Goal: Task Accomplishment & Management: Complete application form

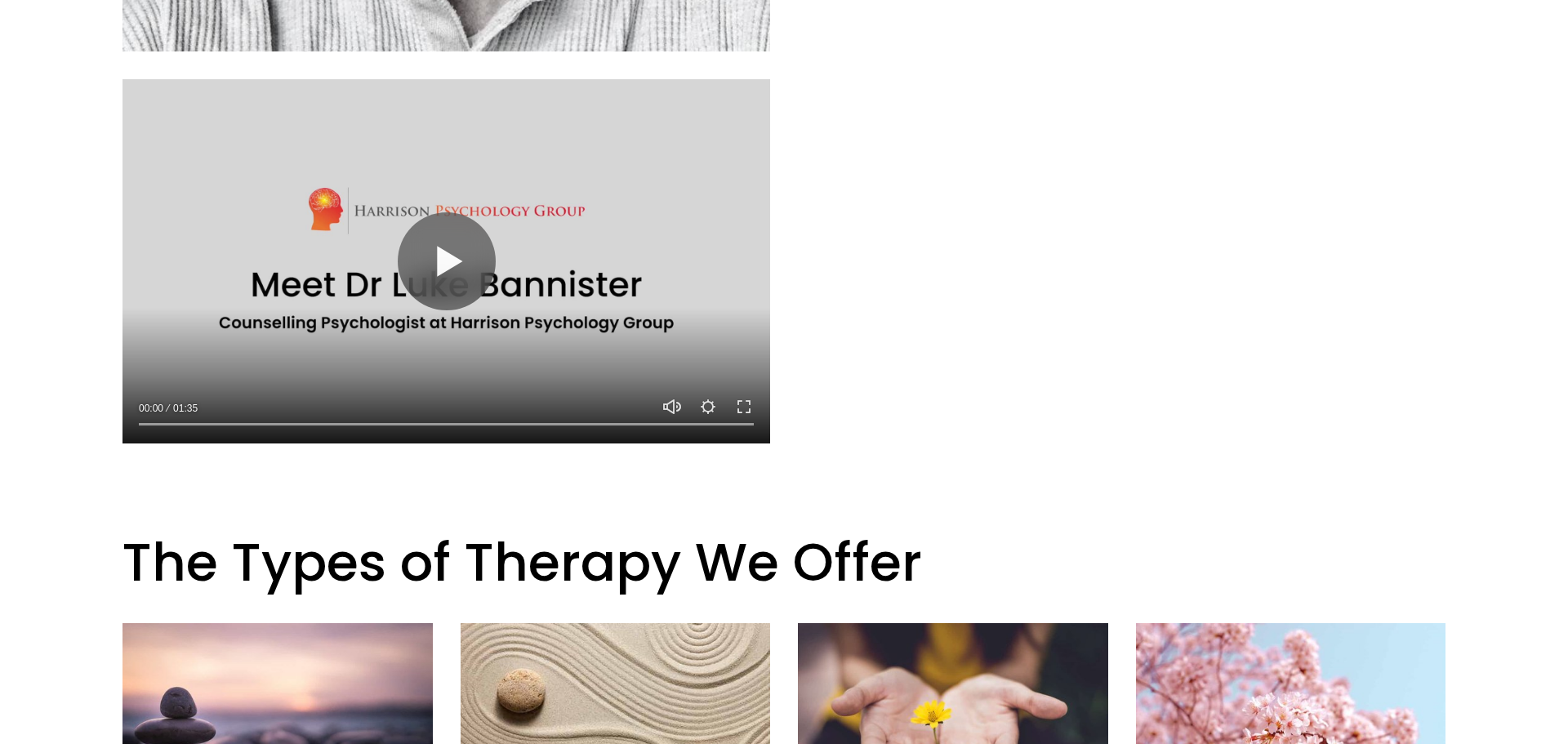
scroll to position [1117, 0]
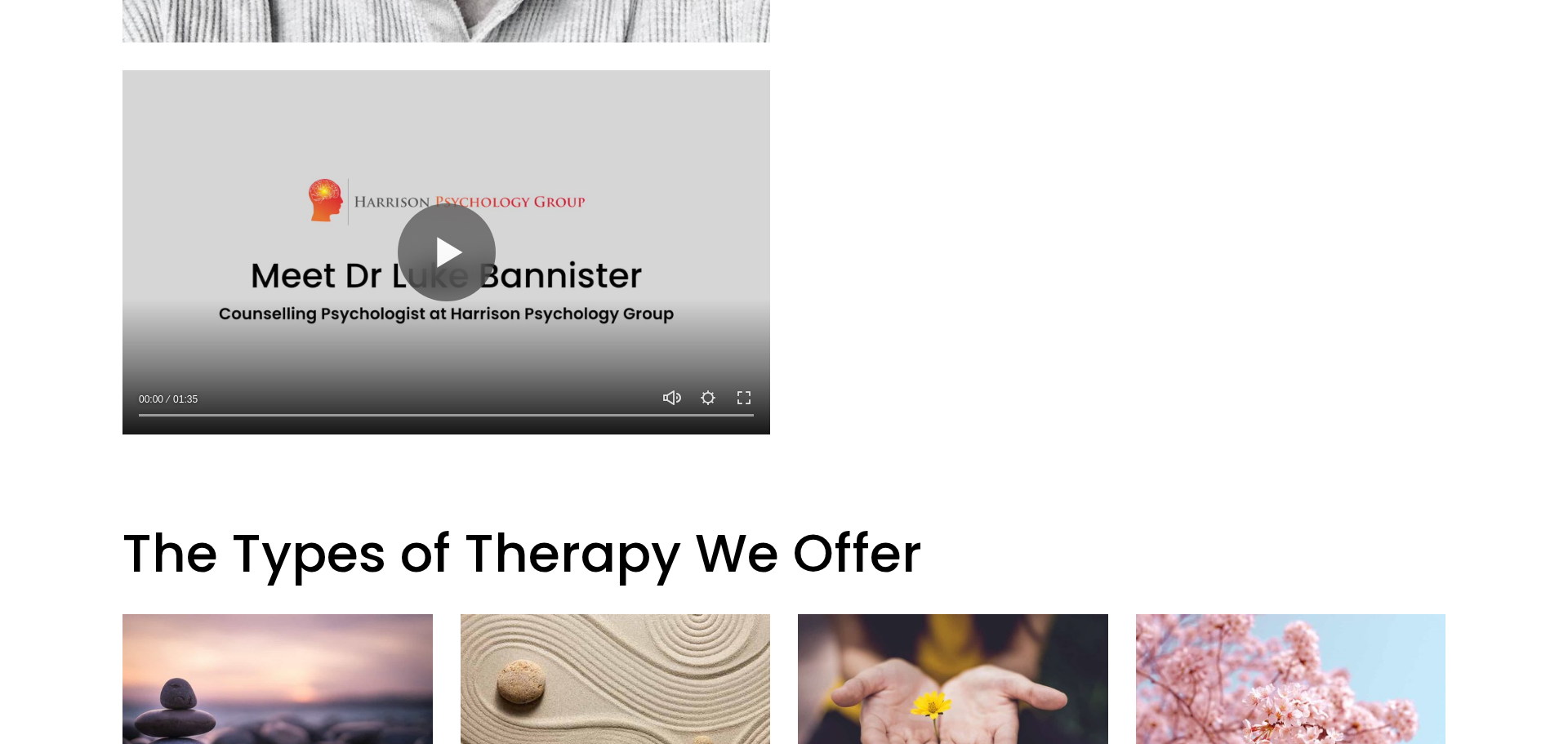
click at [417, 220] on button "Play" at bounding box center [447, 252] width 98 height 98
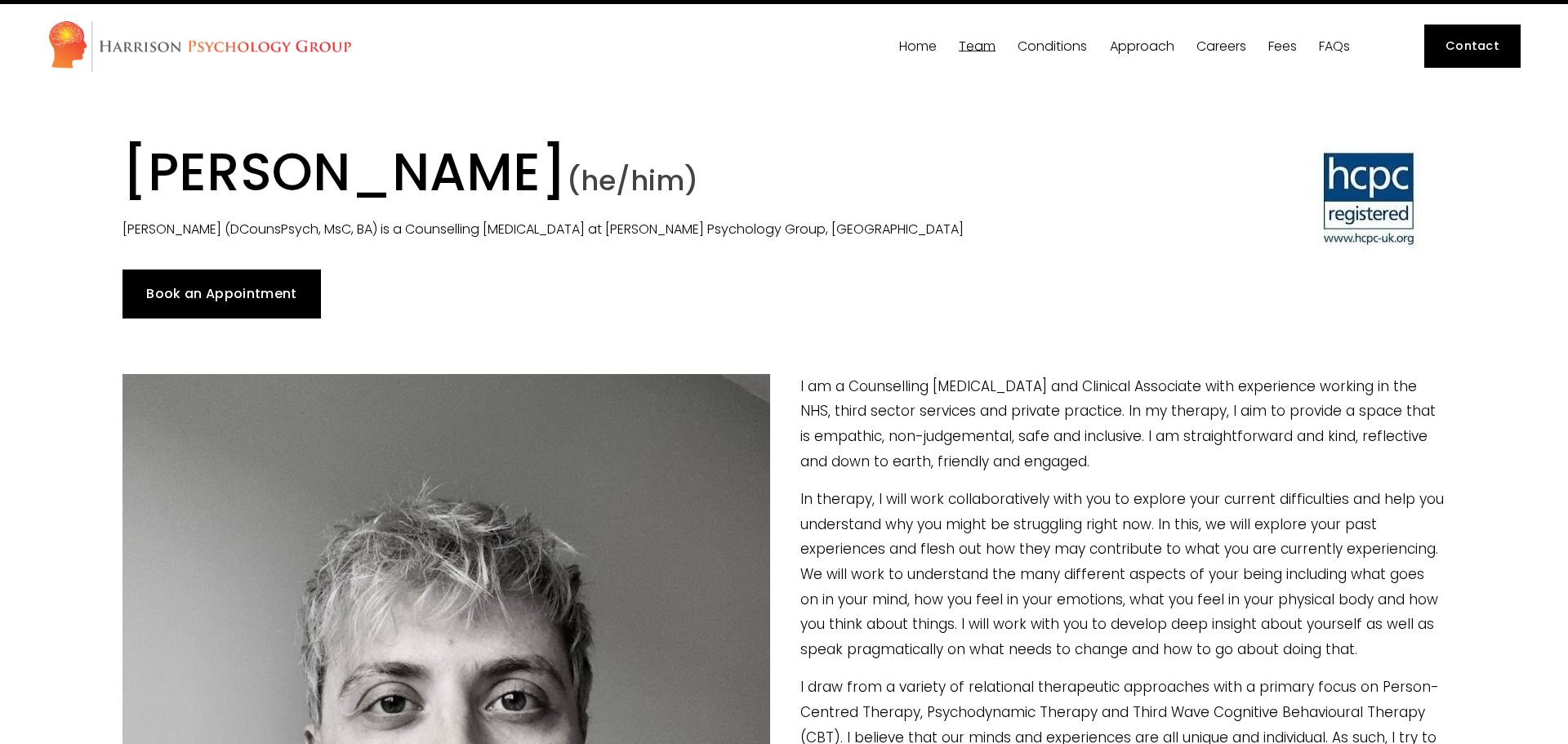
scroll to position [0, 0]
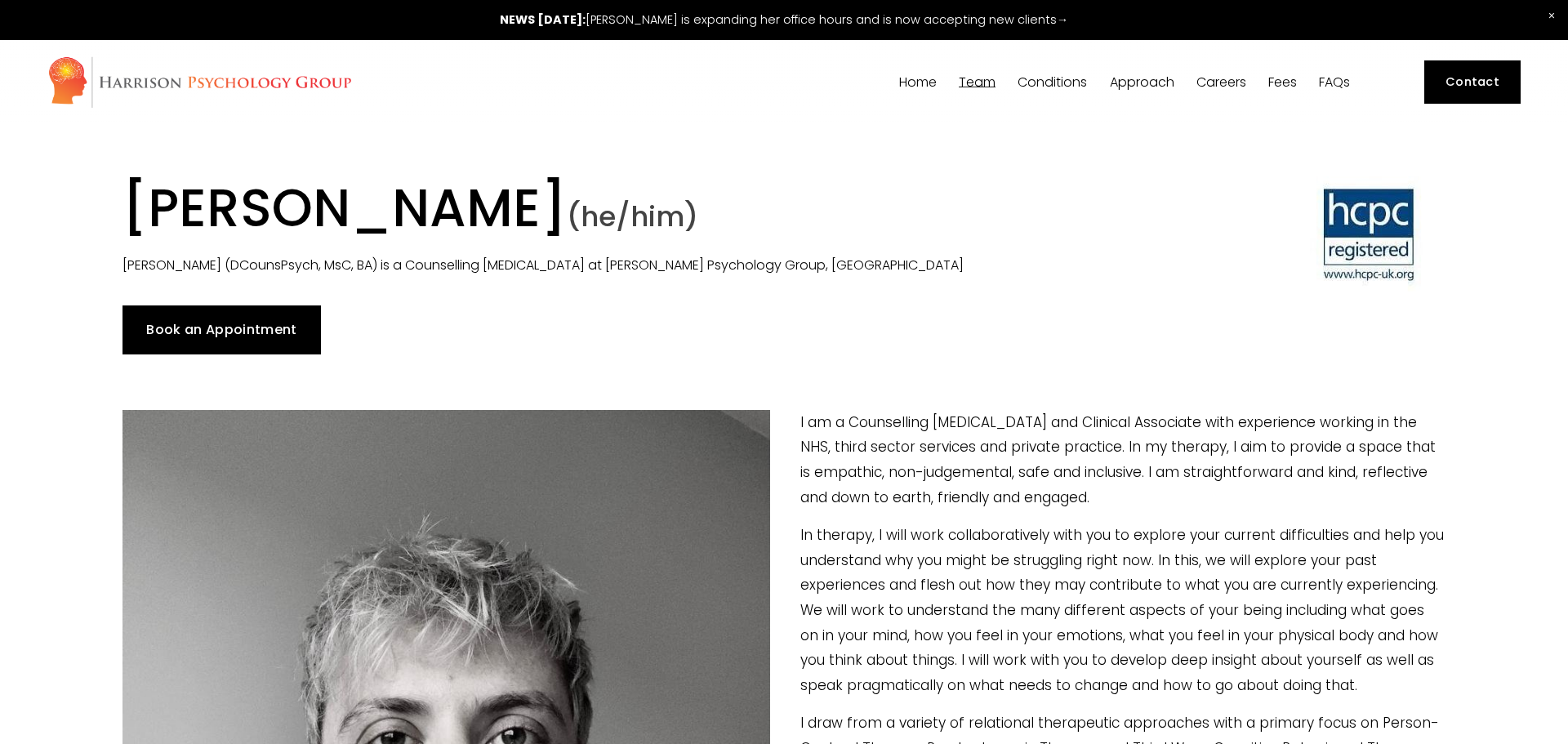
type input "100"
click at [1462, 80] on link "Contact" at bounding box center [1473, 81] width 98 height 43
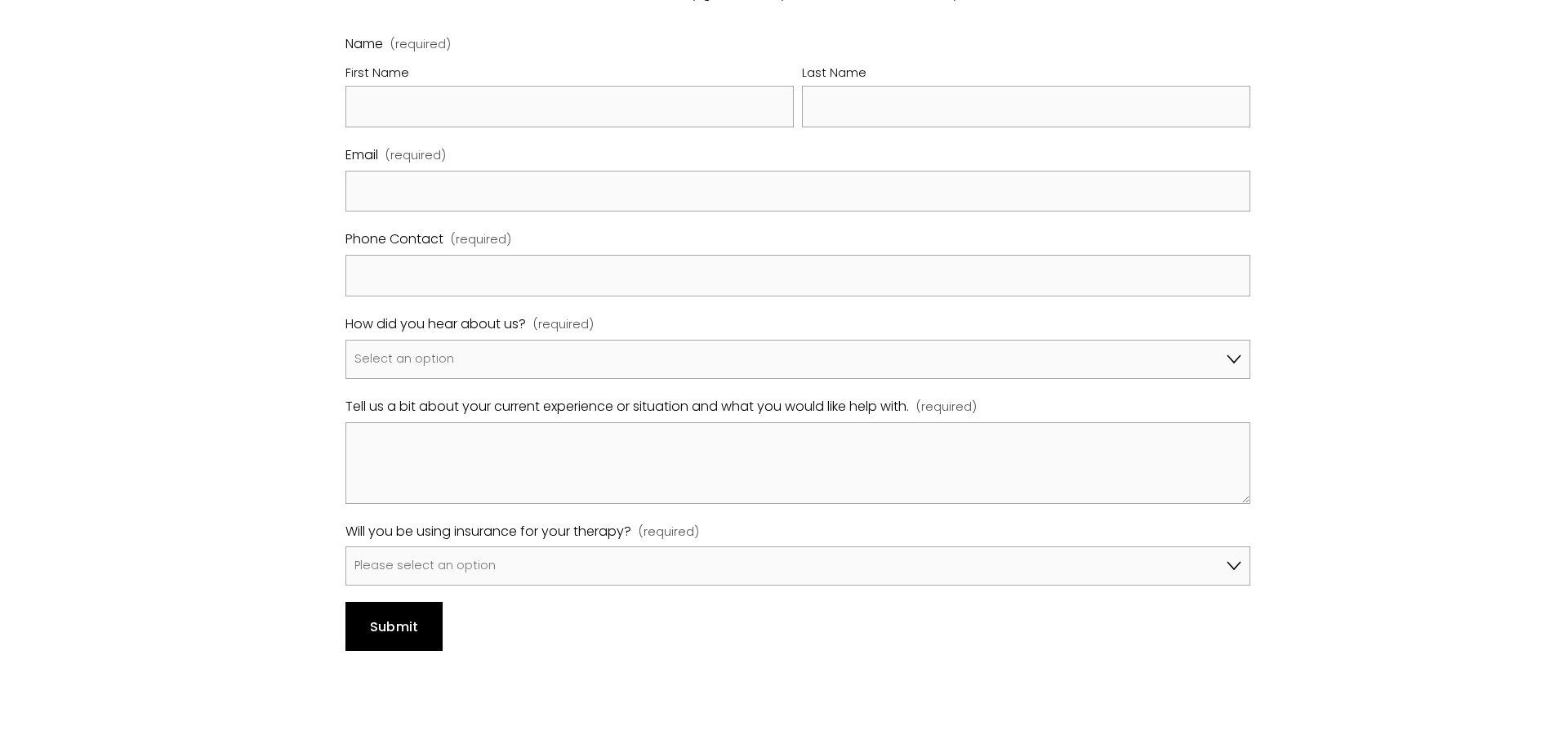
scroll to position [941, 0]
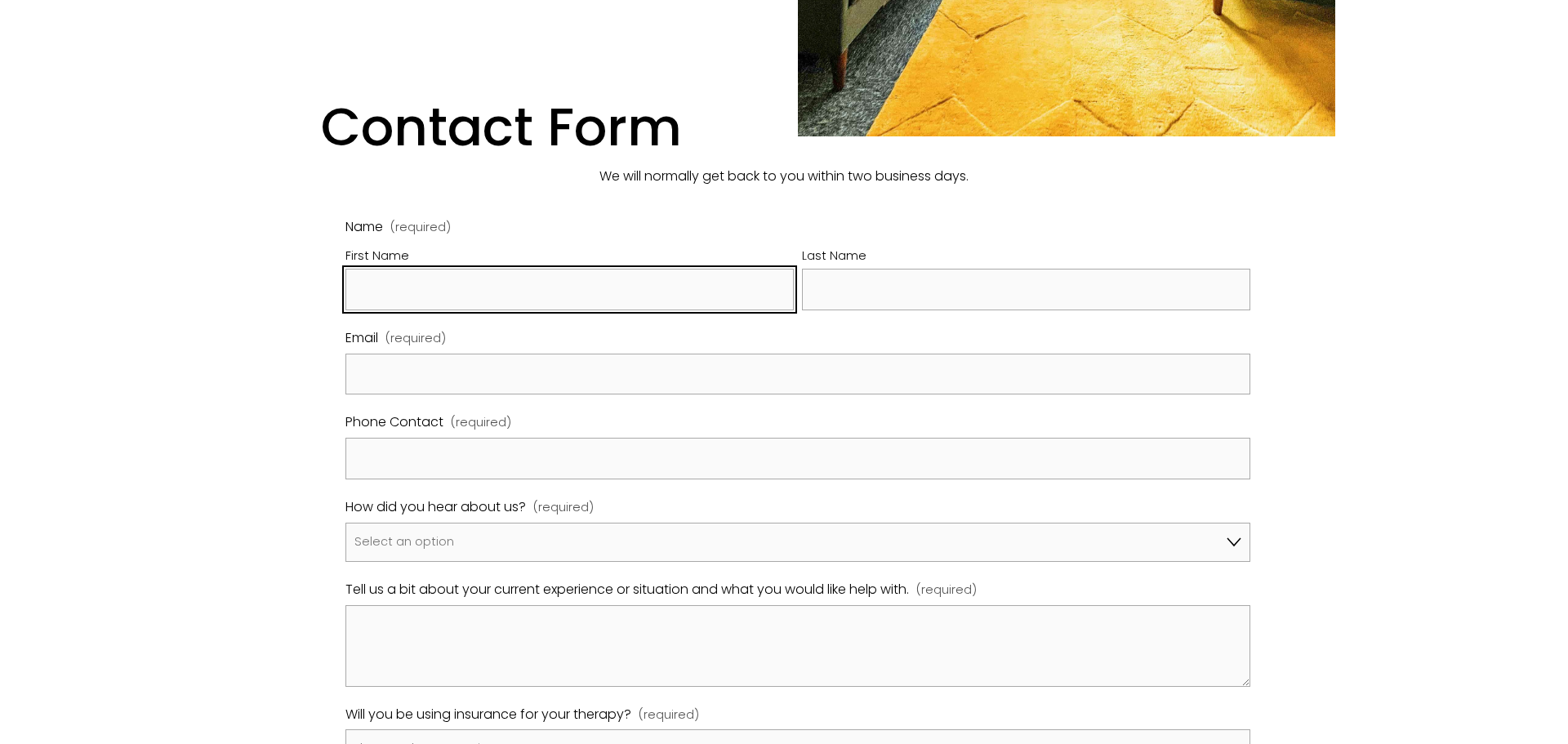
click at [485, 269] on input "First Name" at bounding box center [570, 290] width 448 height 42
type input "Antony"
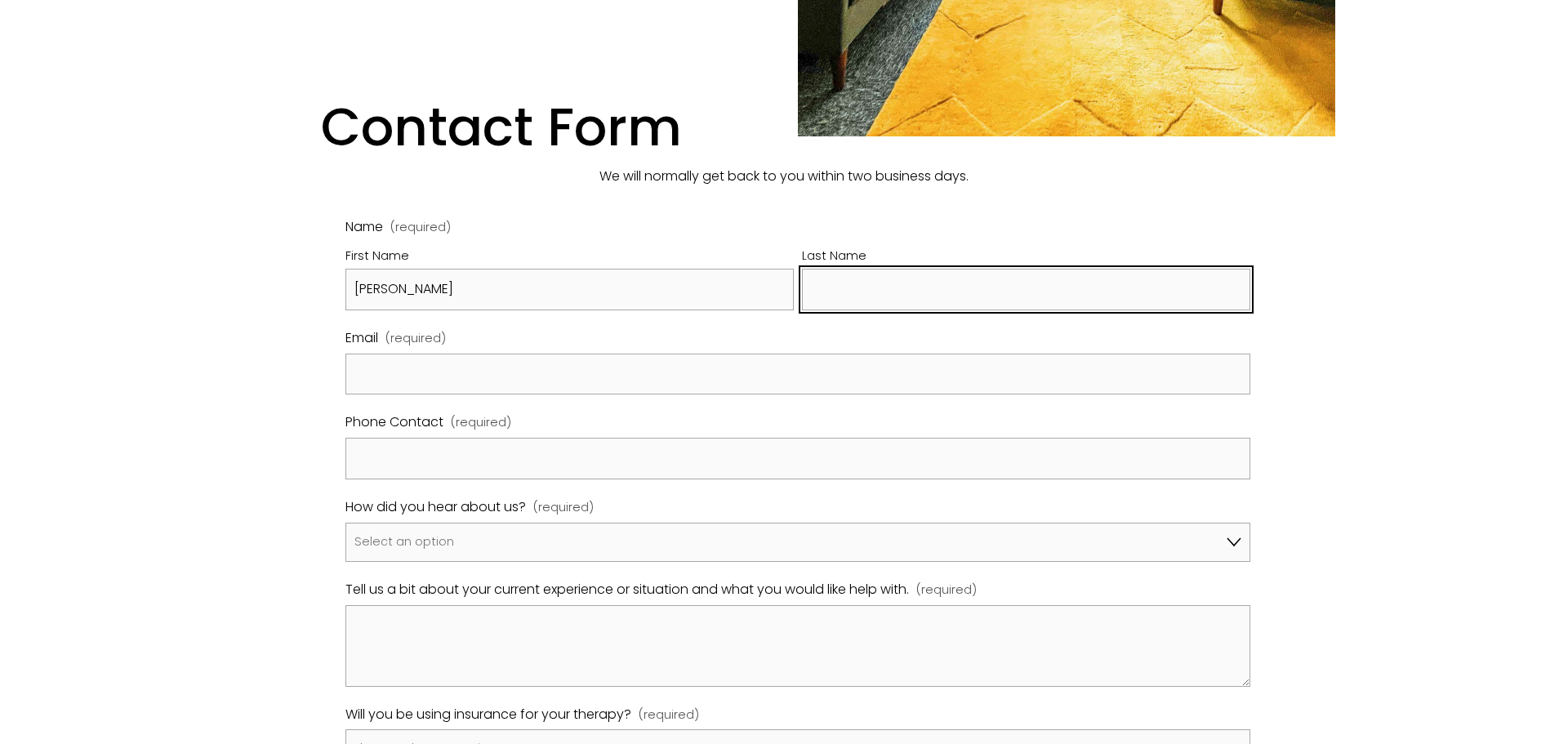
type input "Gallen"
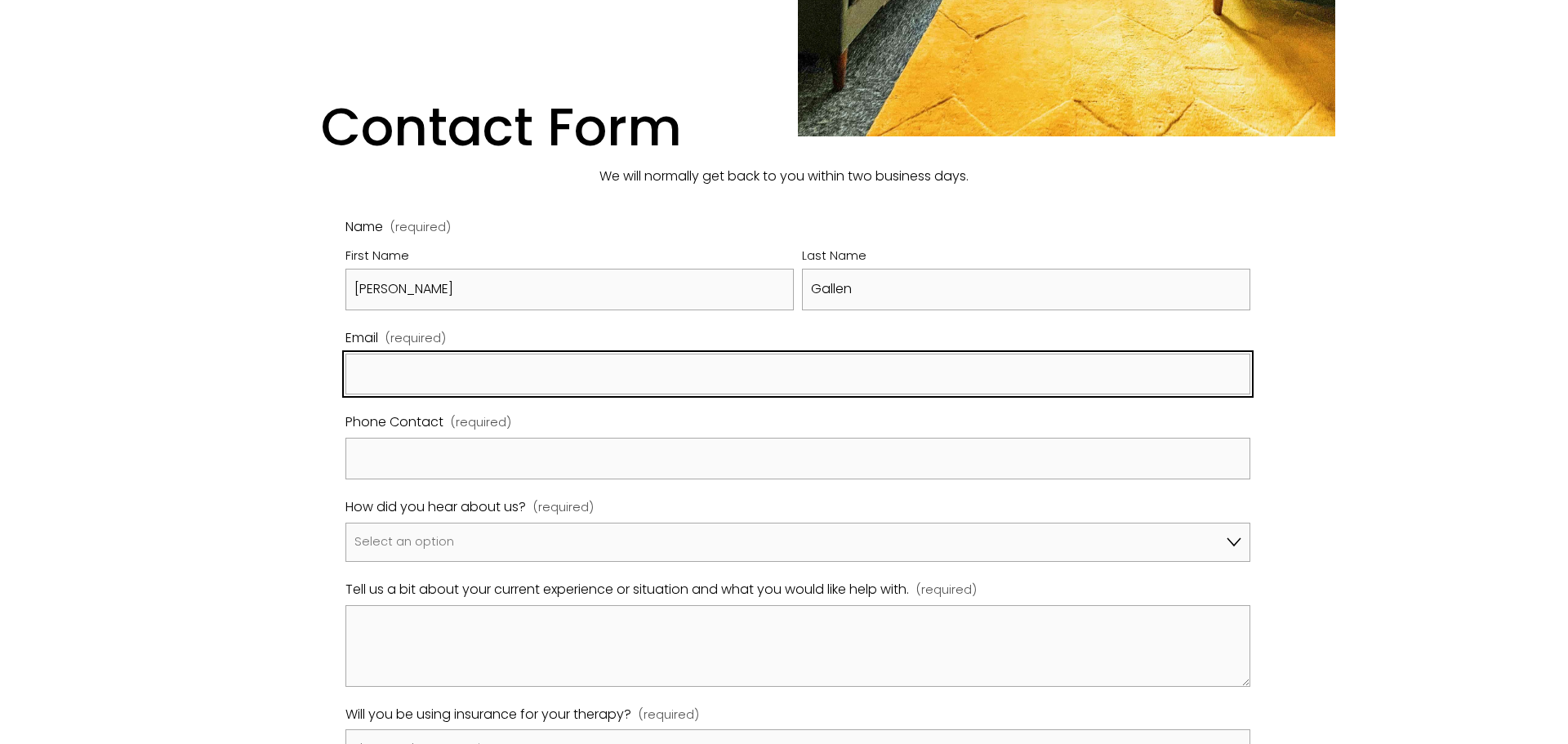
type input "antony.gallen@gmail.com"
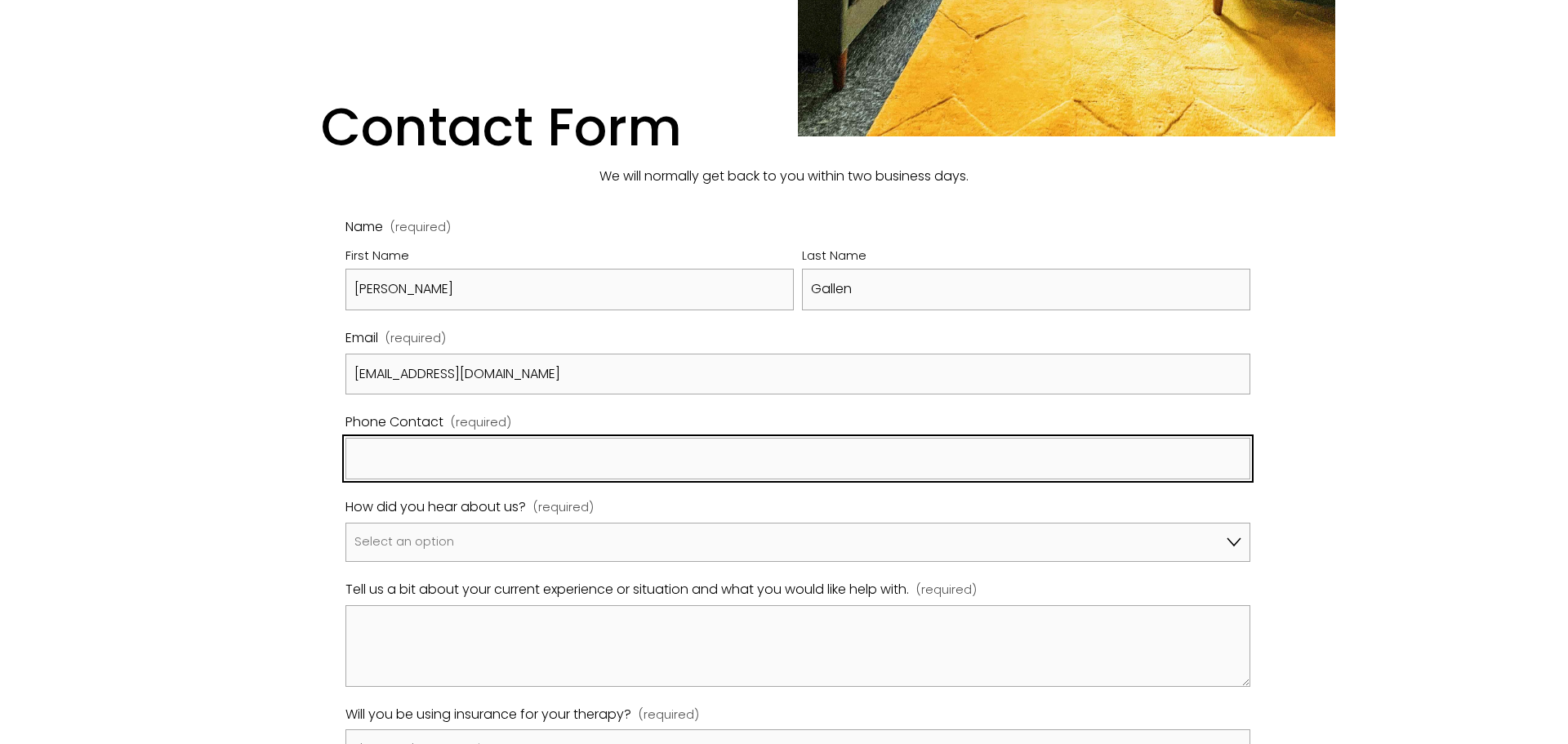
type input "07768036009"
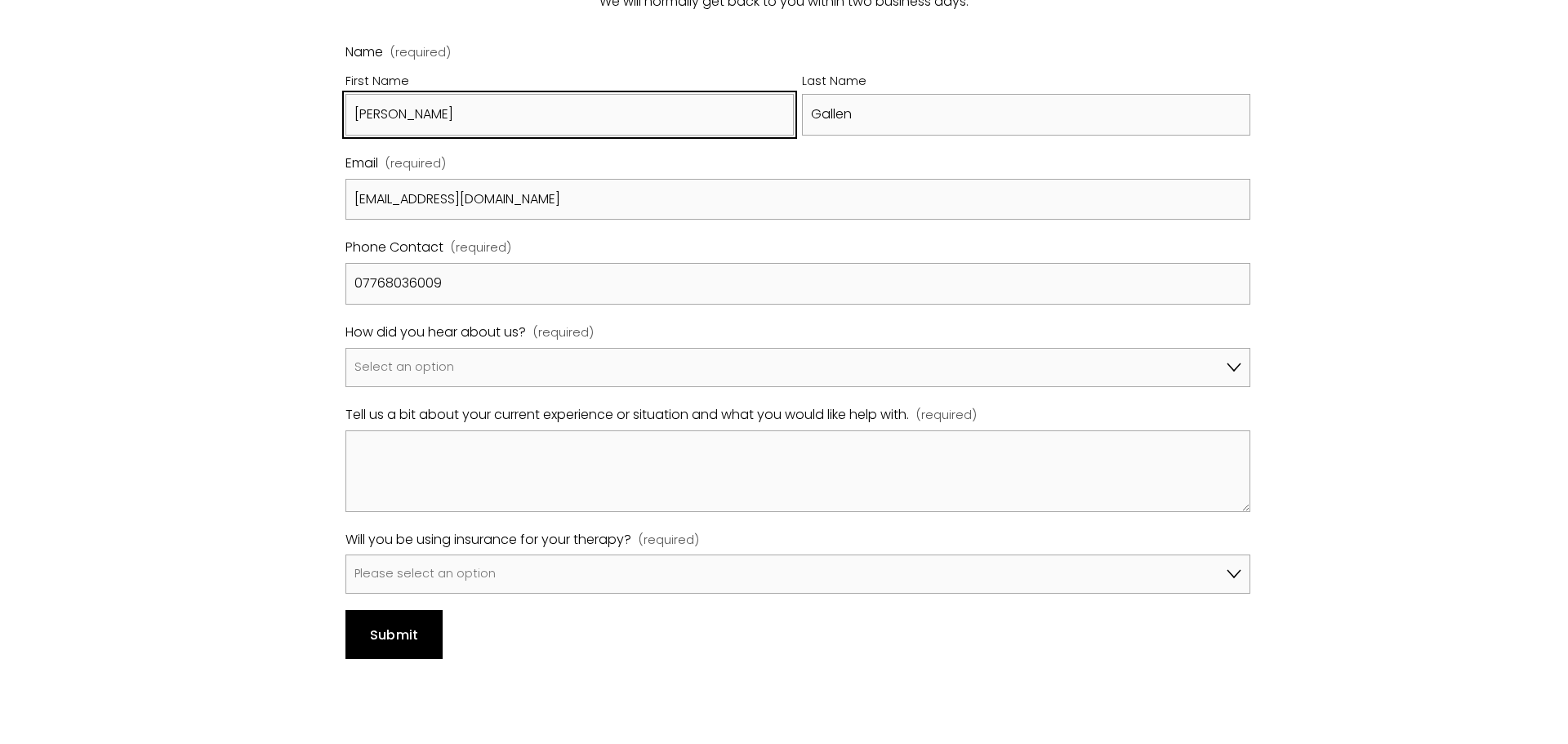
scroll to position [1117, 0]
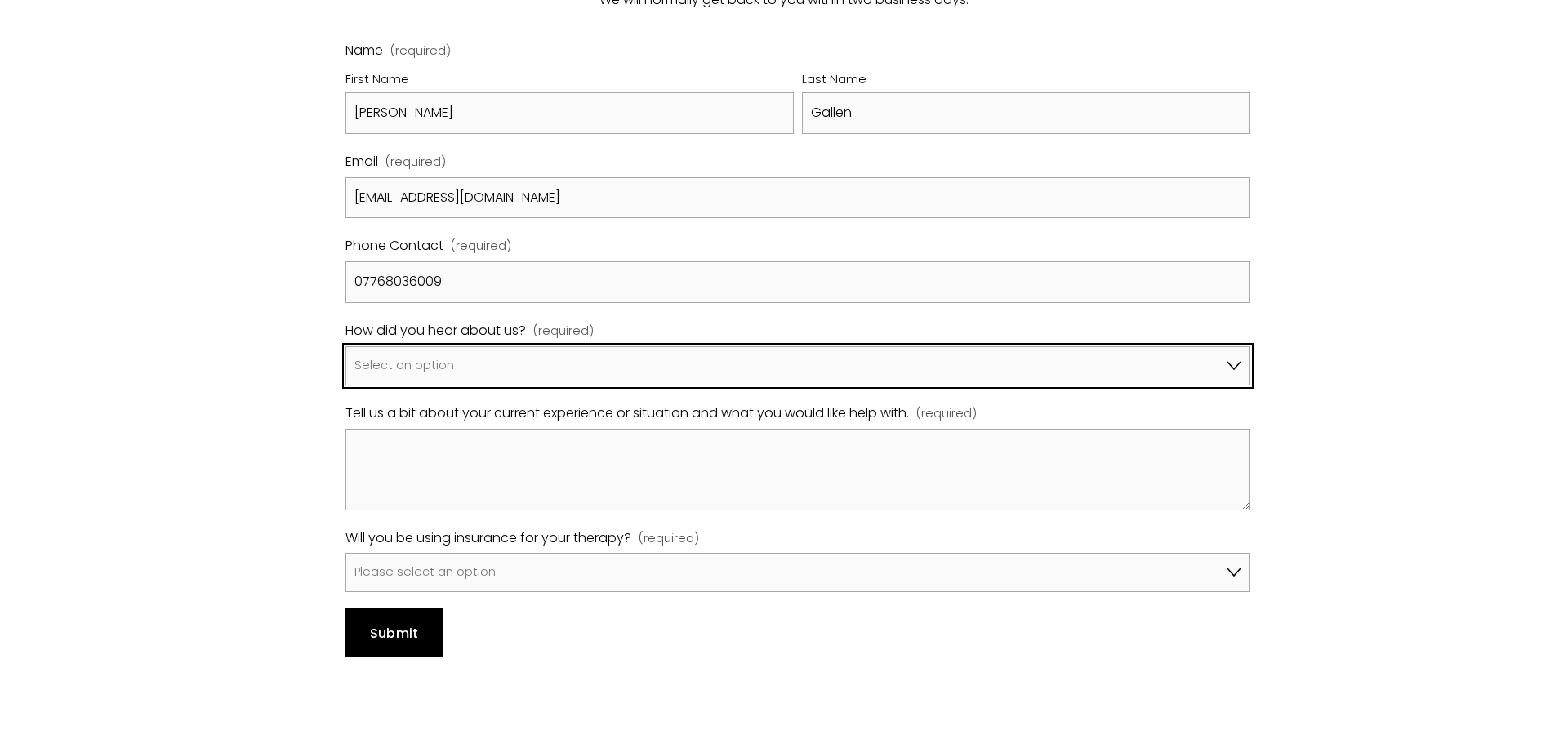
click at [437, 347] on select "Select an option Google A friend/family member told me about you I've been refe…" at bounding box center [797, 366] width 905 height 39
select select "Bupa Website"
click at [346, 347] on select "Select an option Google A friend/family member told me about you I've been refe…" at bounding box center [797, 366] width 905 height 39
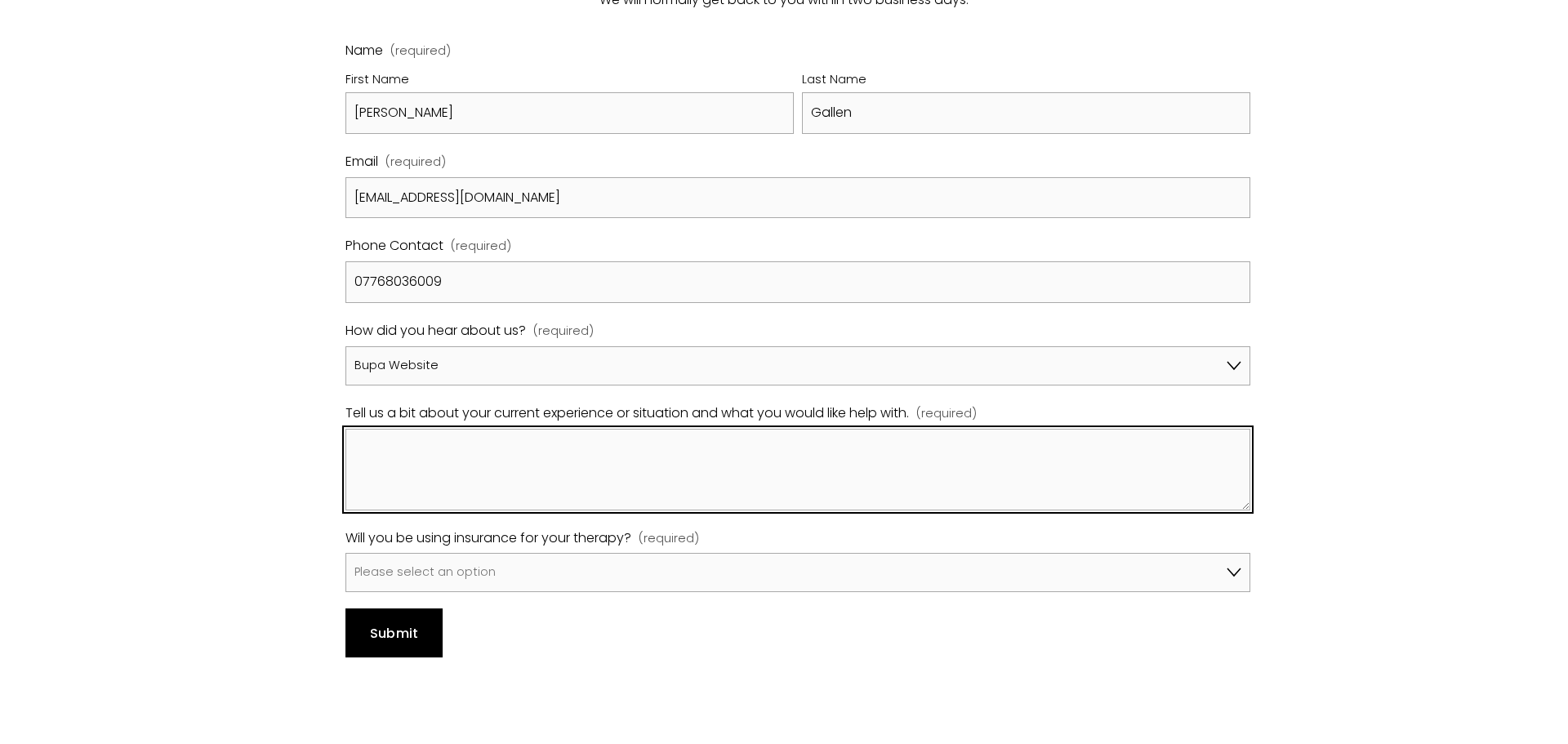
click at [448, 429] on textarea "Tell us a bit about your current experience or situation and what you would lik…" at bounding box center [797, 469] width 905 height 81
type textarea "I have had a referral from a BUPA GP for CBT sessions."
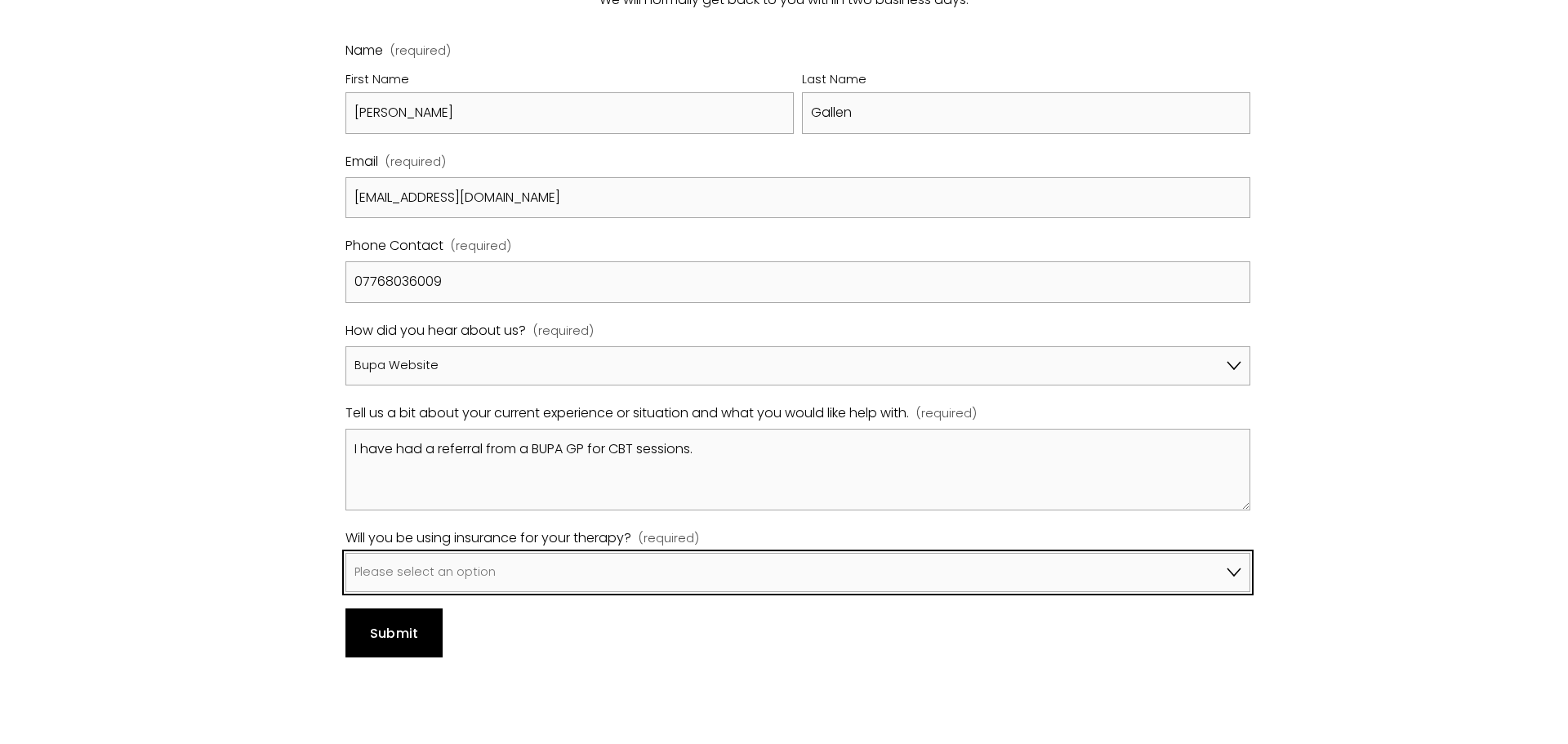
click at [1232, 553] on select "Please select an option No, I won't be using insurance Yes, I will be using Avi…" at bounding box center [797, 573] width 905 height 39
select select "Yes, I will be using Bupa"
click at [346, 553] on select "Please select an option No, I won't be using insurance Yes, I will be using Avi…" at bounding box center [797, 573] width 905 height 39
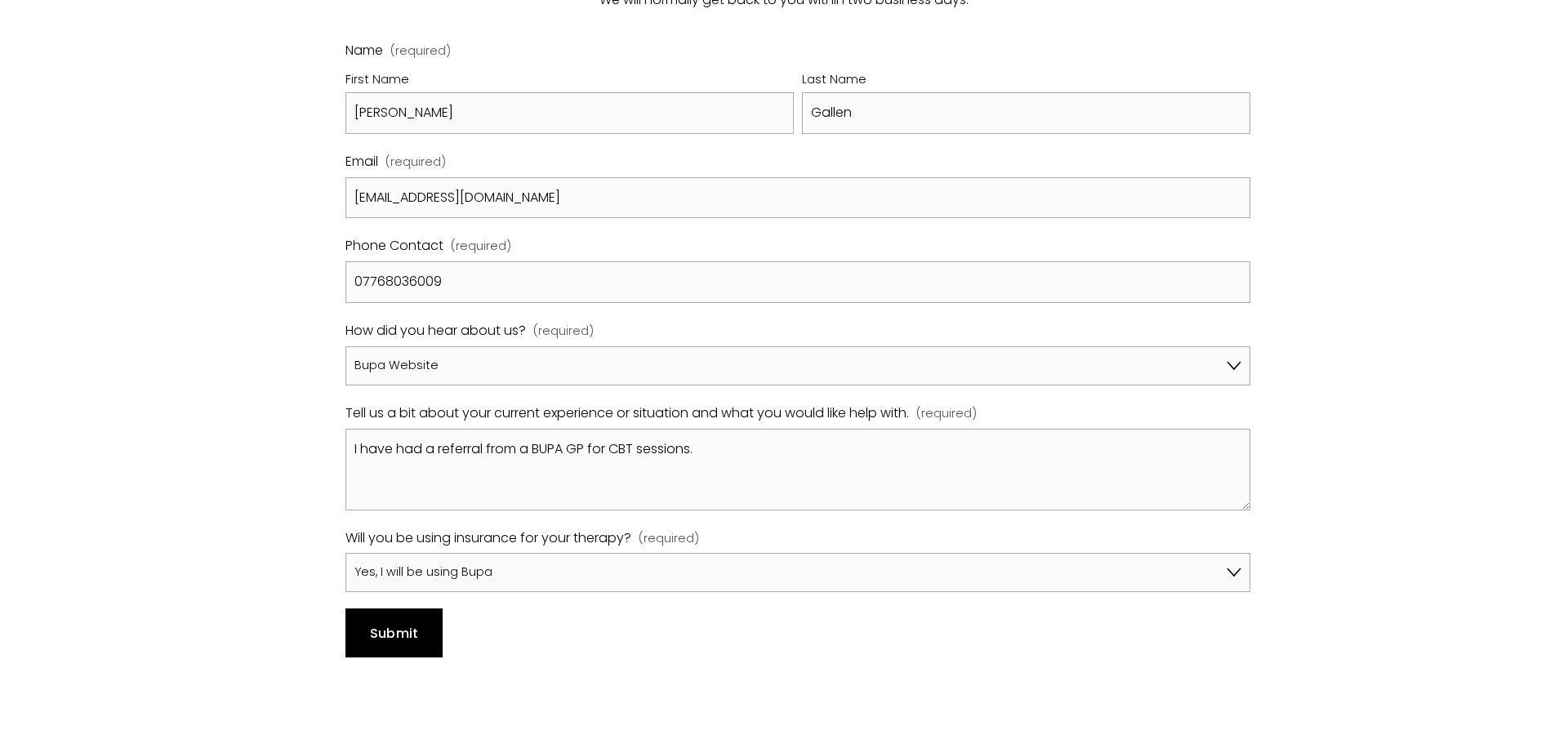
click at [409, 624] on span "Submit" at bounding box center [394, 634] width 49 height 19
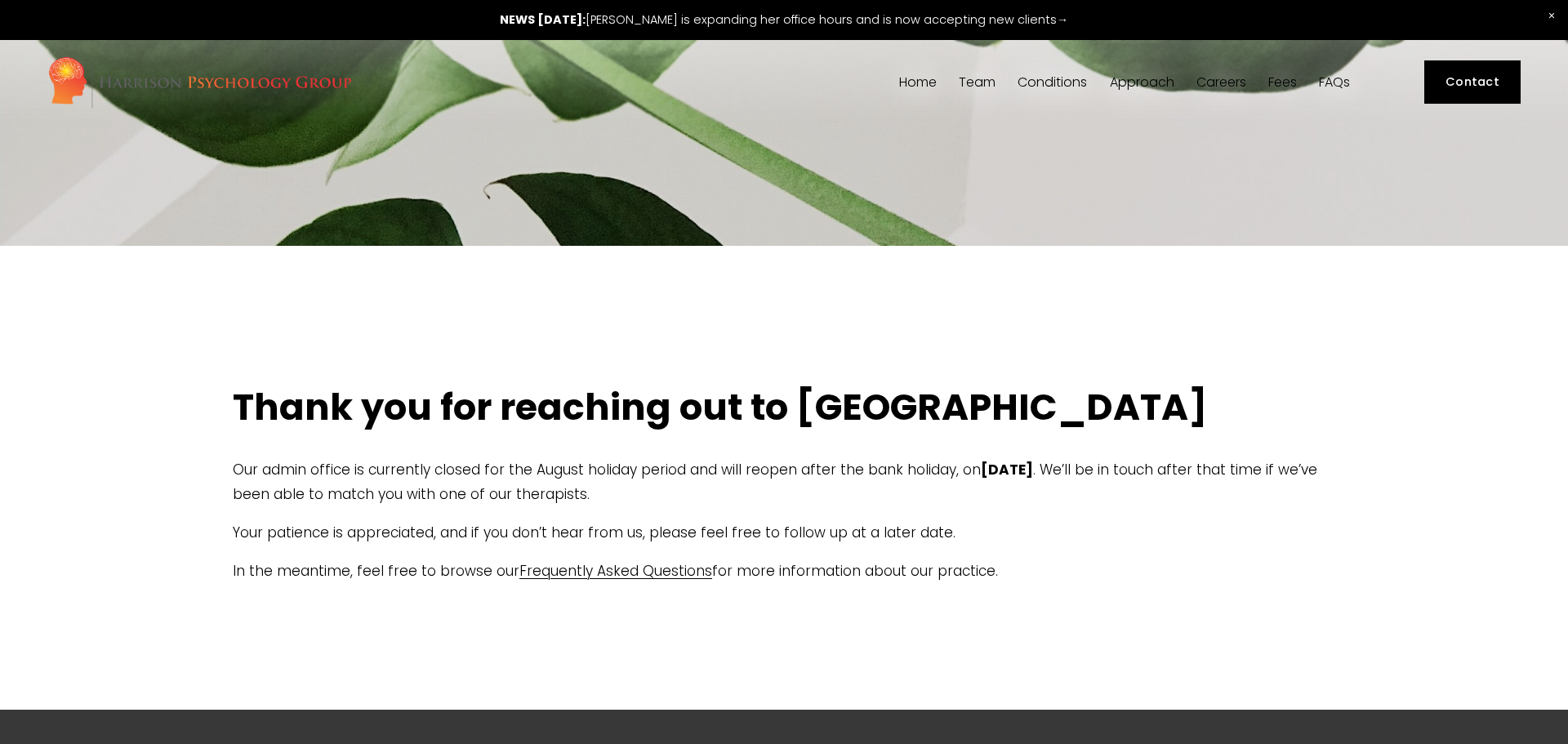
click at [1457, 62] on link "Contact" at bounding box center [1473, 81] width 98 height 43
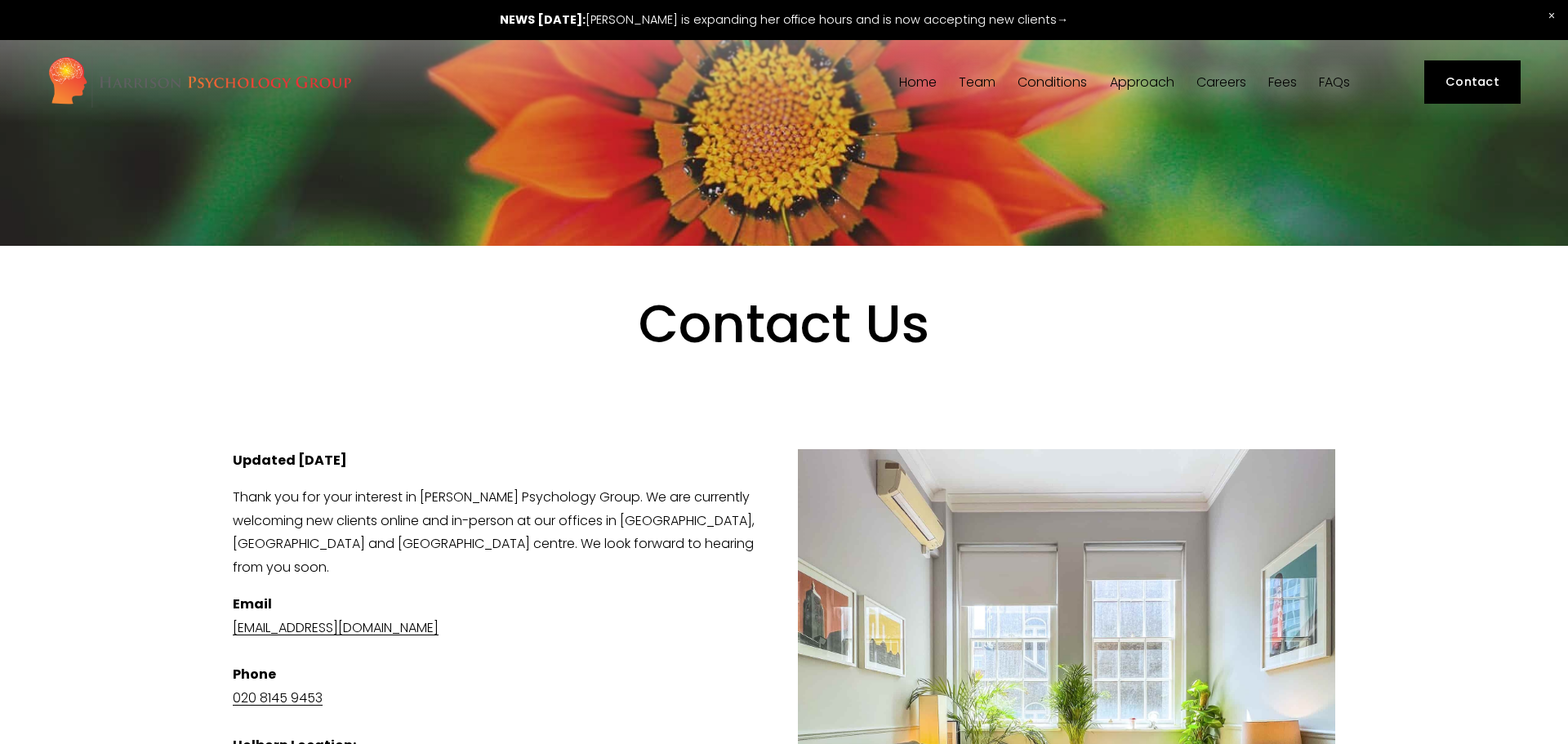
click at [0, 0] on span "Our Team" at bounding box center [0, 0] width 0 height 0
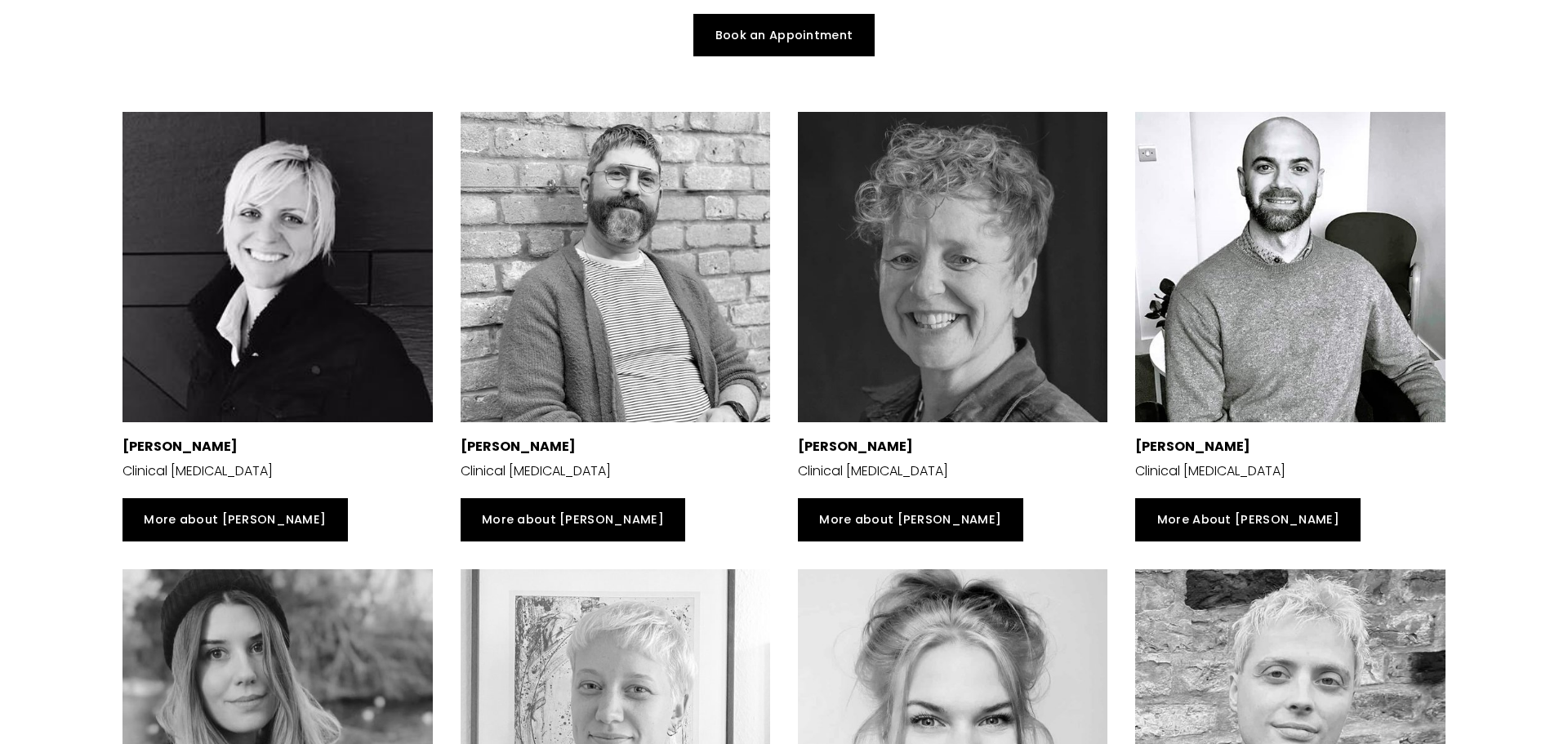
scroll to position [294, 0]
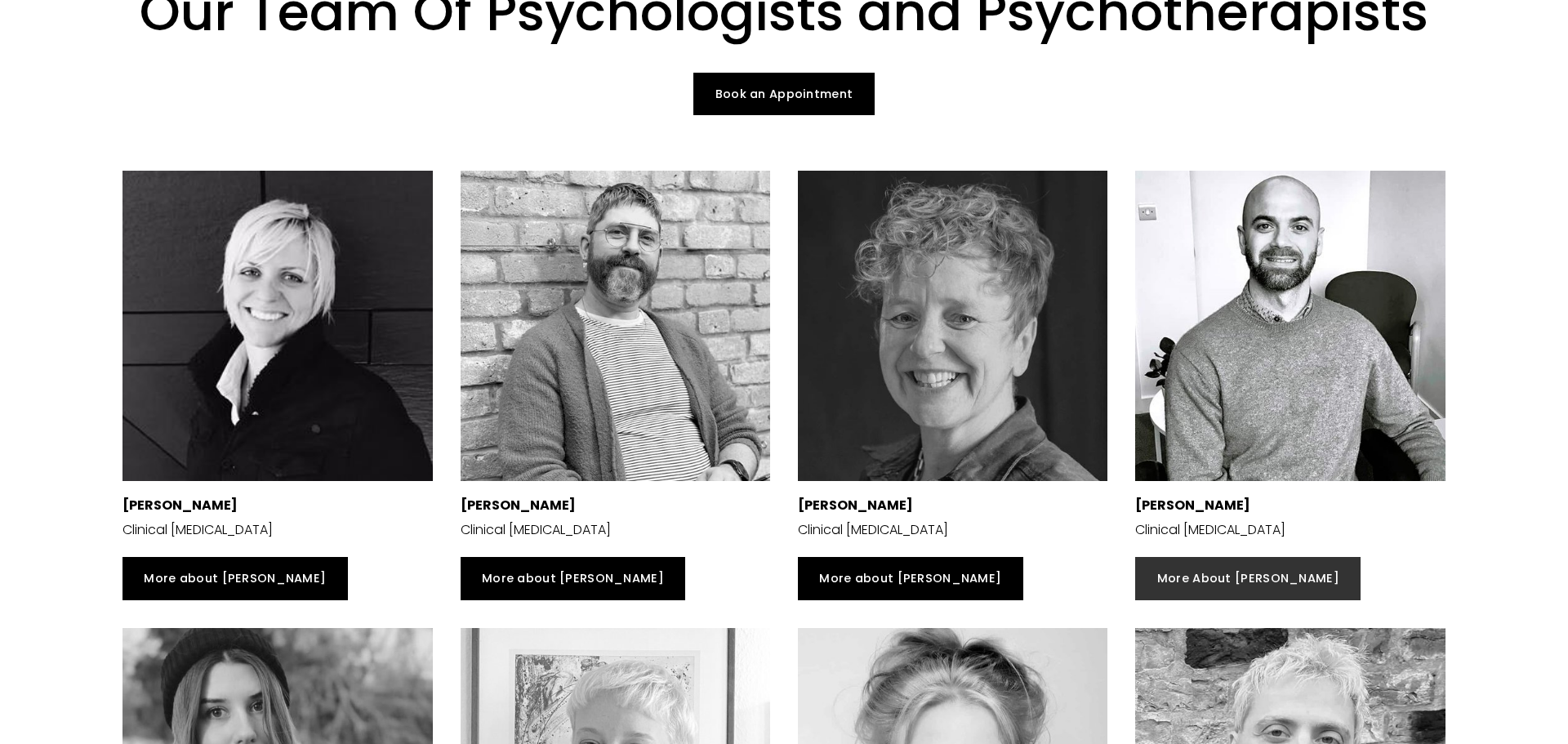
click at [1222, 570] on link "More About Nicholas" at bounding box center [1248, 578] width 226 height 43
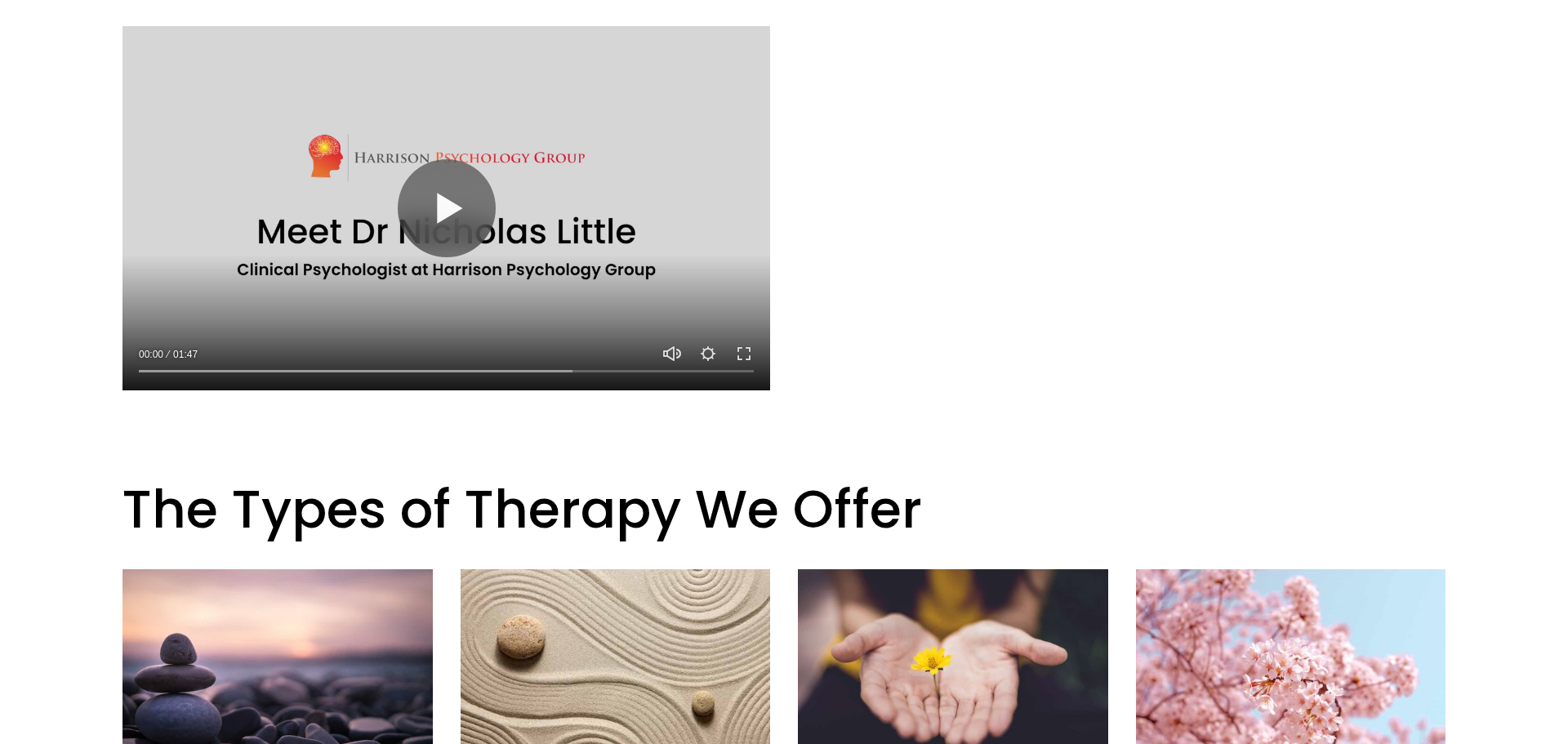
scroll to position [1235, 0]
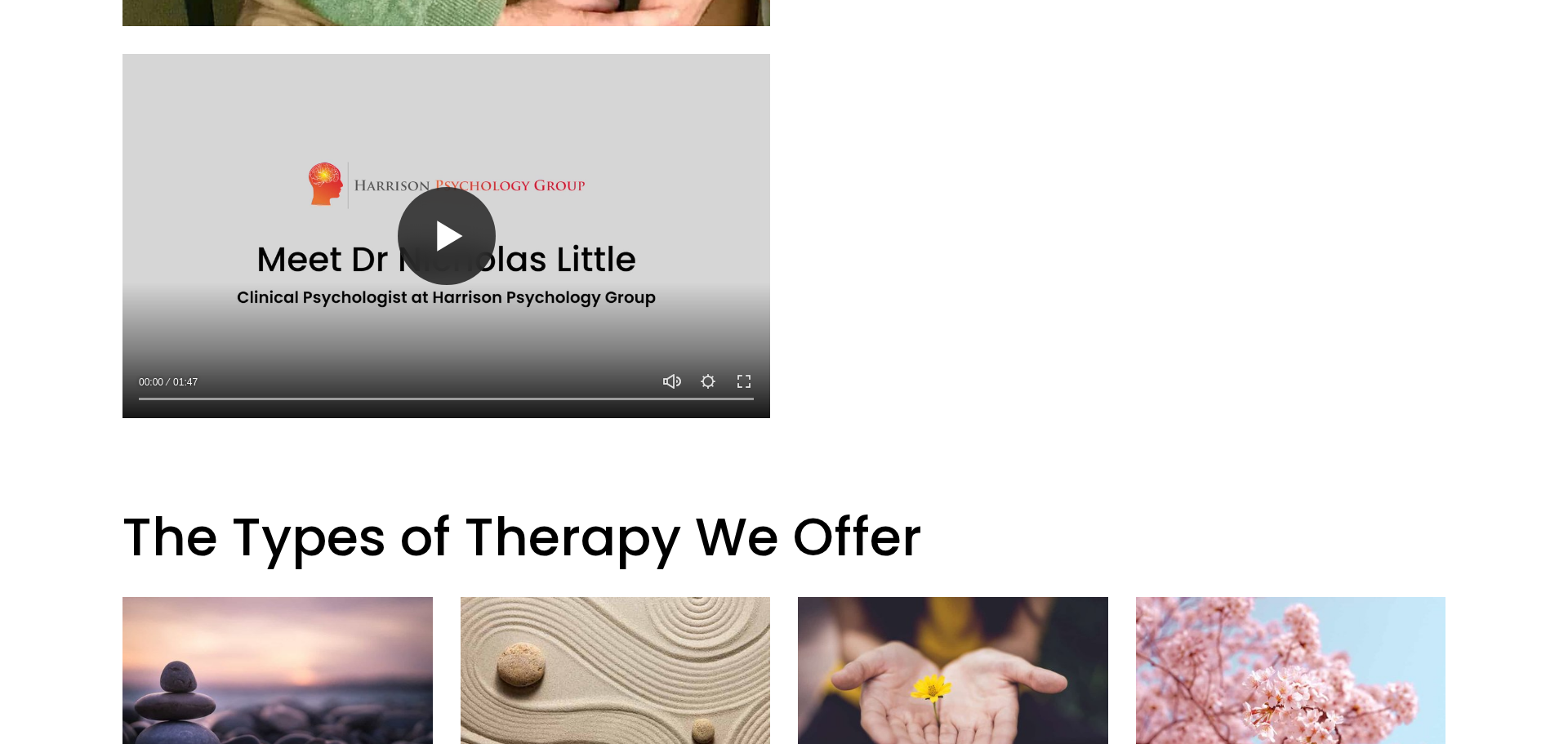
click at [465, 245] on button "Play" at bounding box center [447, 236] width 98 height 98
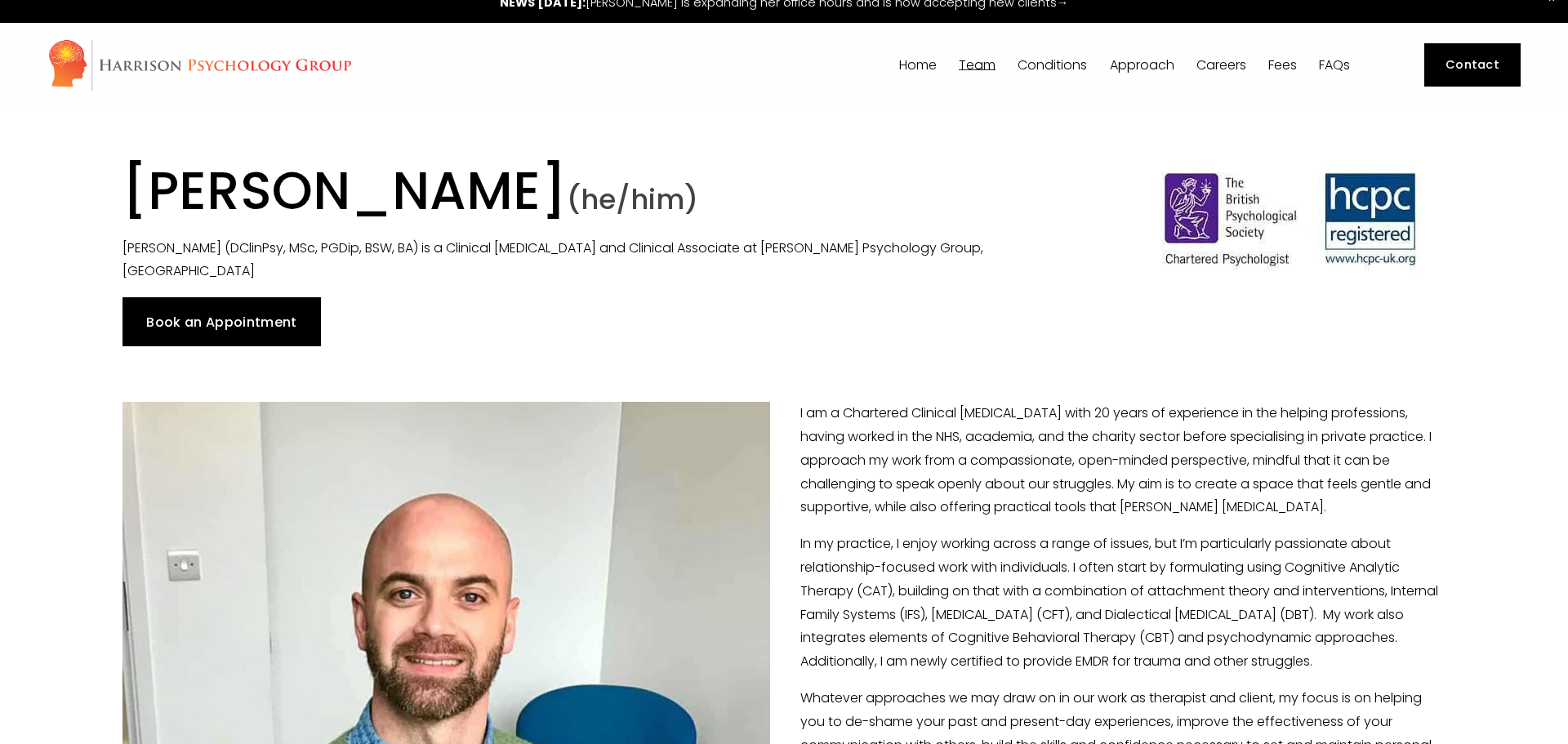
scroll to position [0, 0]
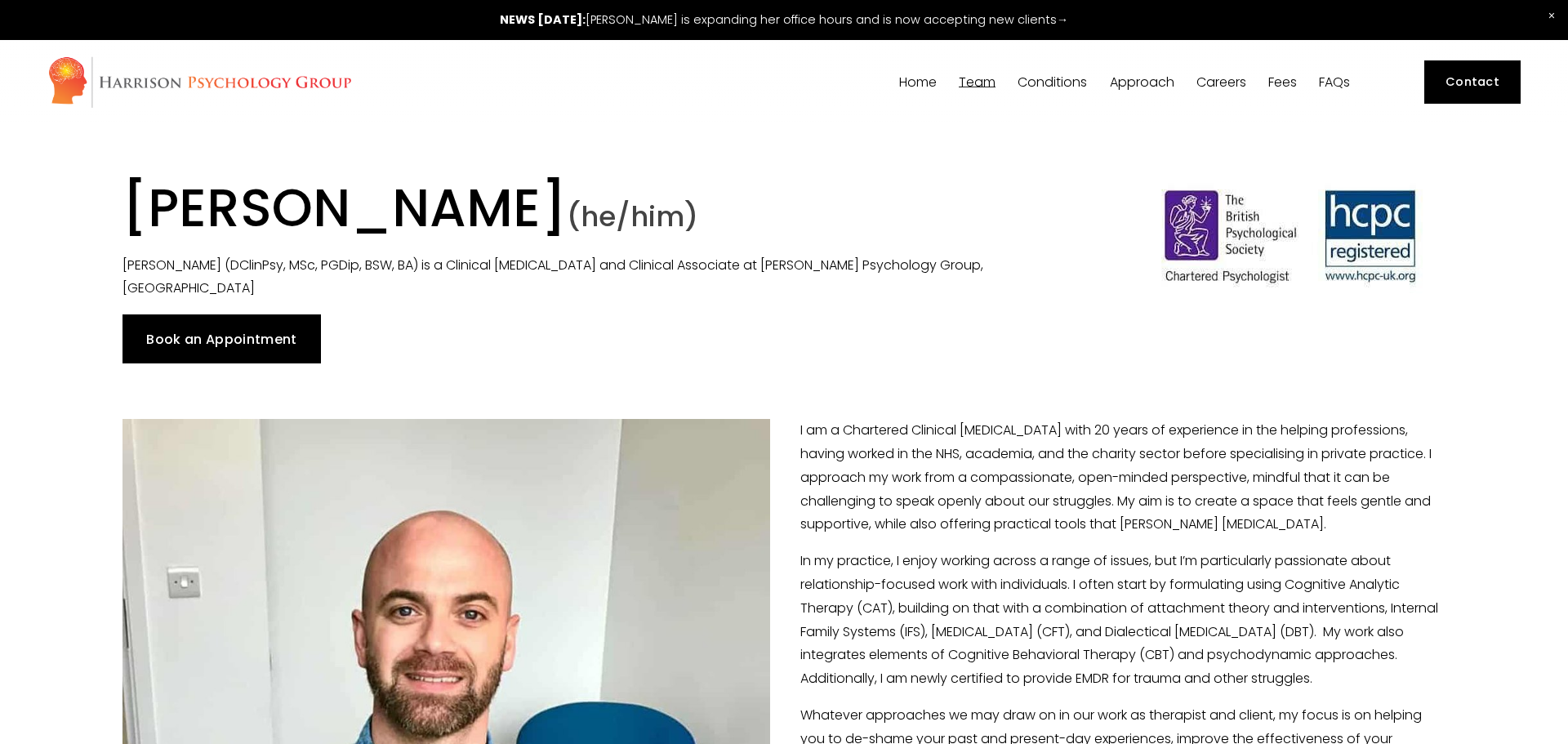
type input "38.55"
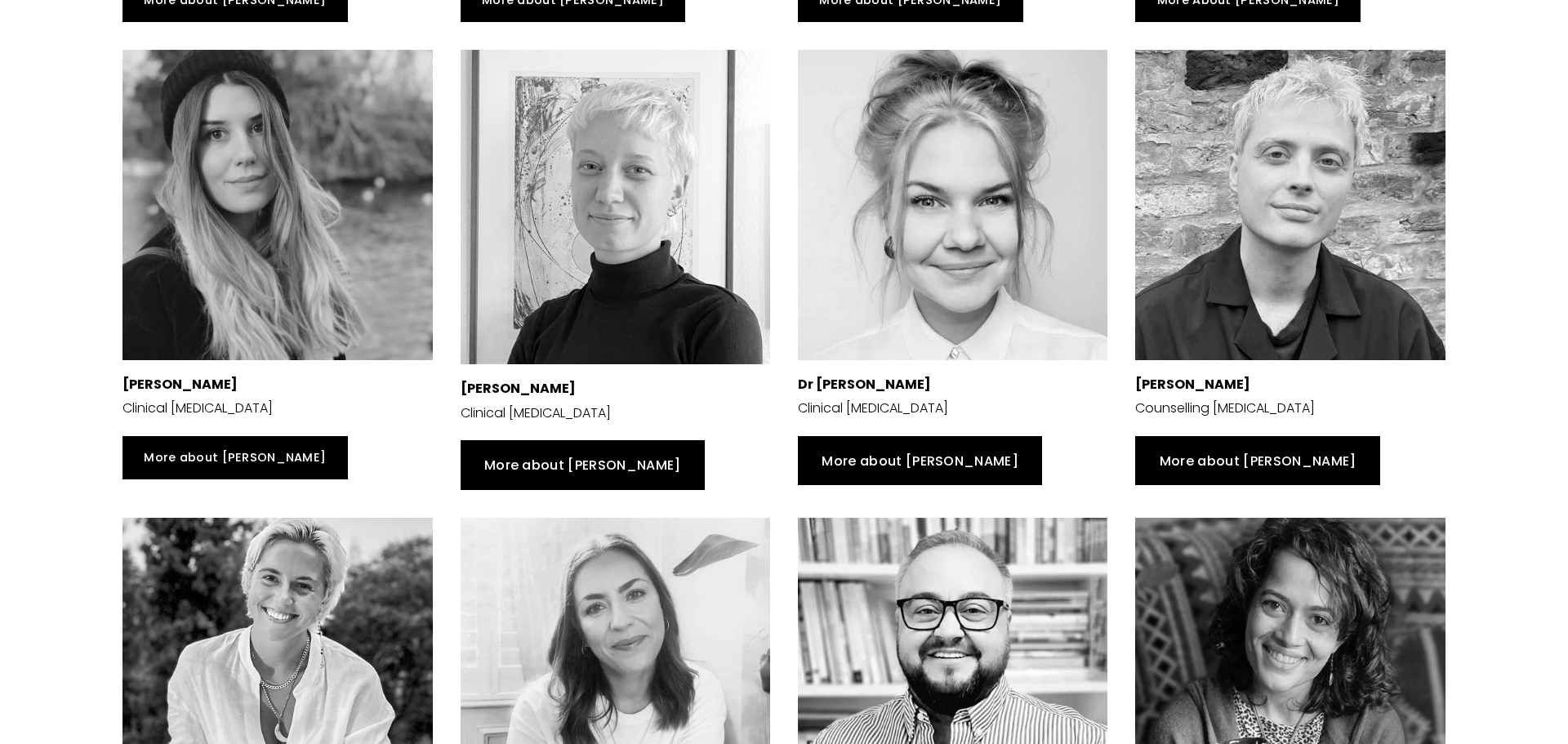
scroll to position [883, 0]
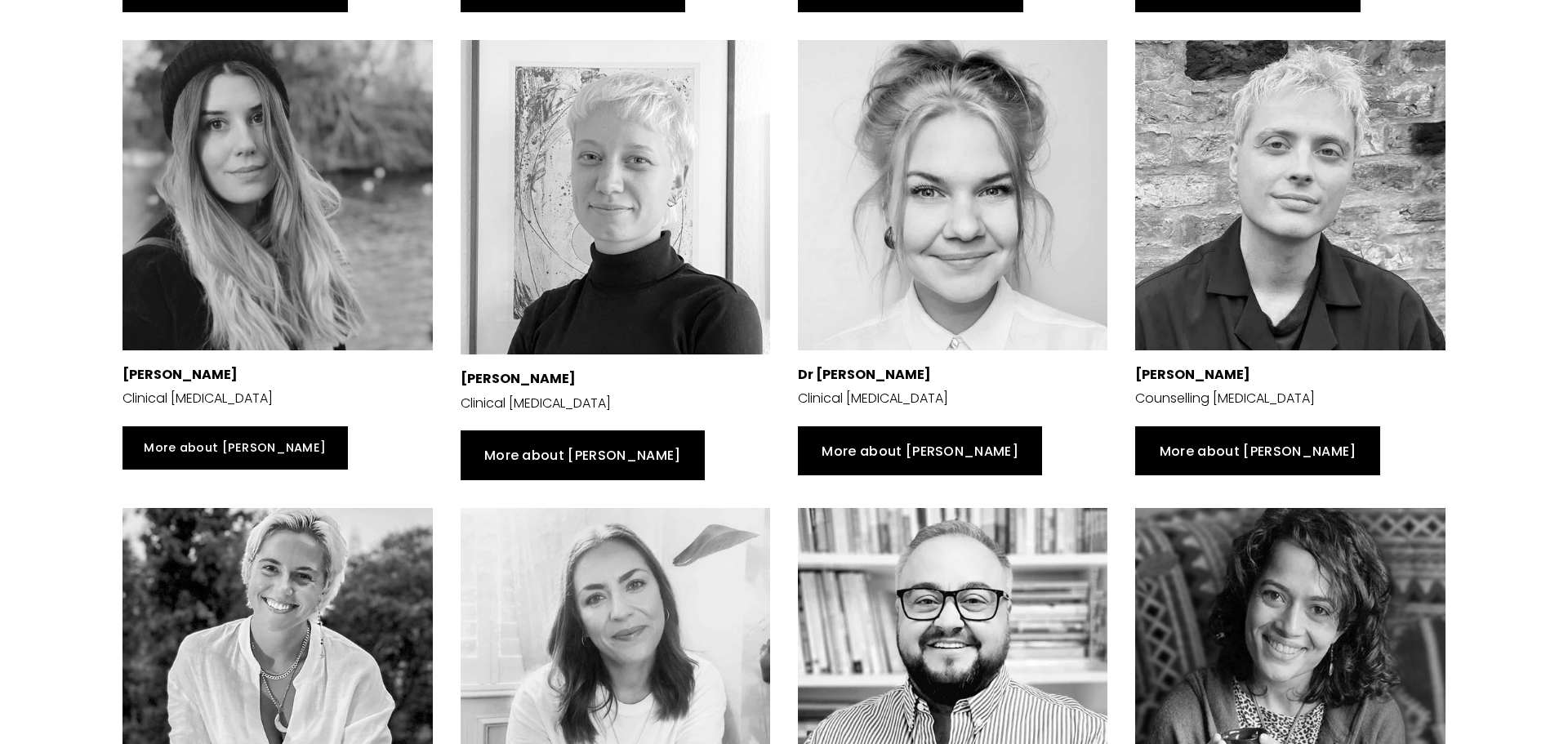
click at [1208, 450] on link "More about [PERSON_NAME]" at bounding box center [1257, 450] width 244 height 49
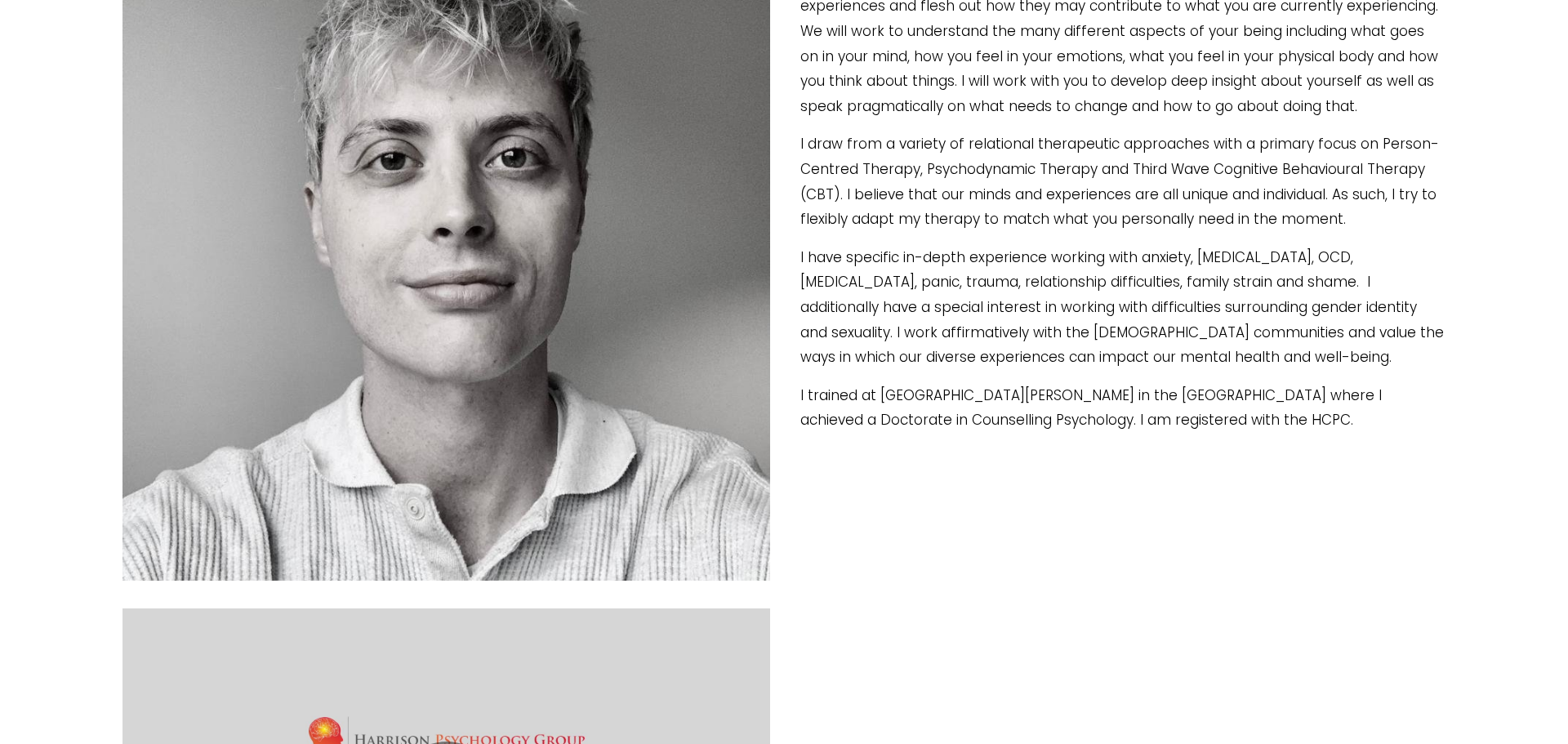
scroll to position [530, 0]
